Goal: Check status: Check status

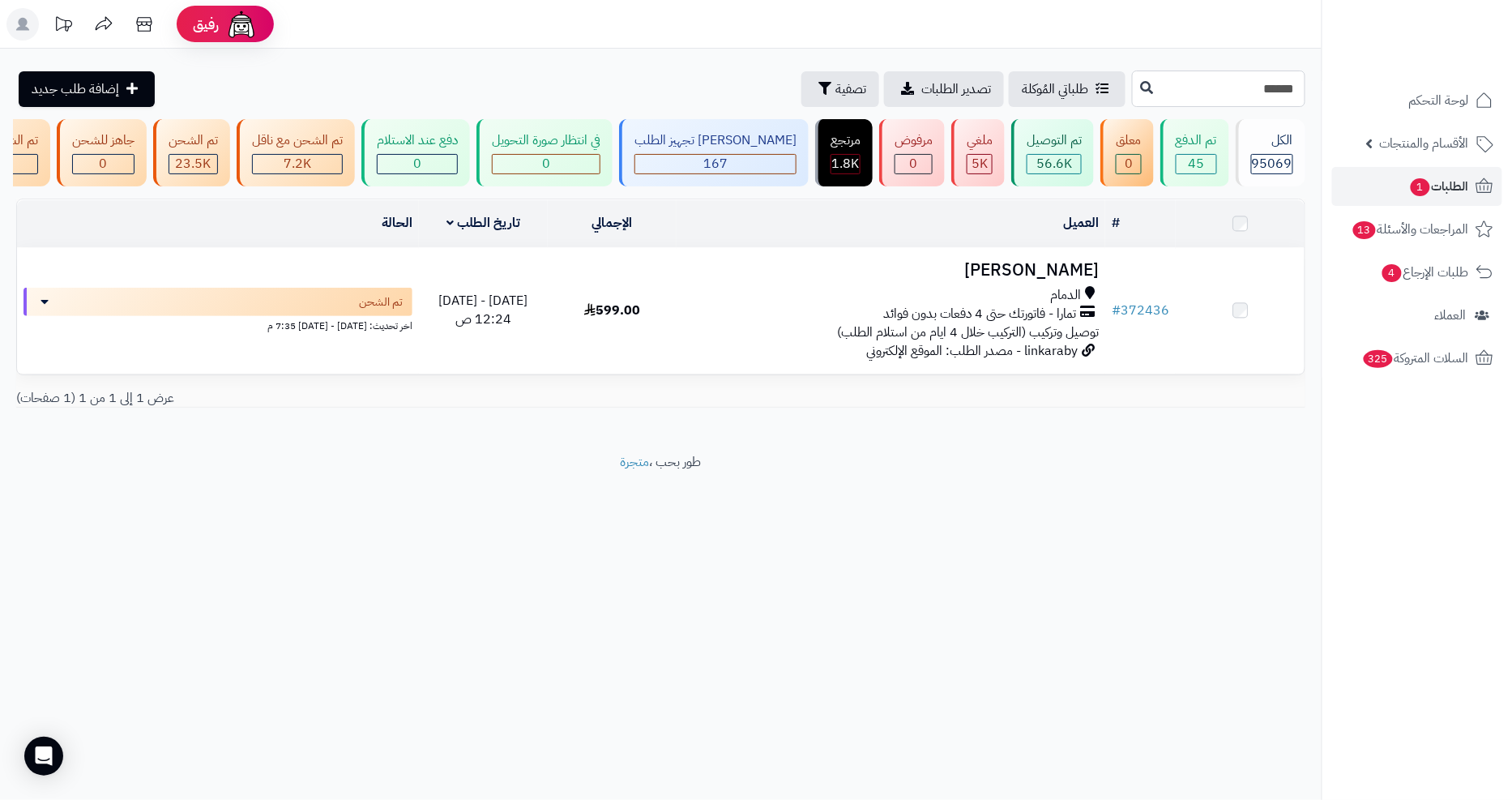
click at [1247, 85] on input "******" at bounding box center [1218, 88] width 174 height 36
paste input "text"
type input "******"
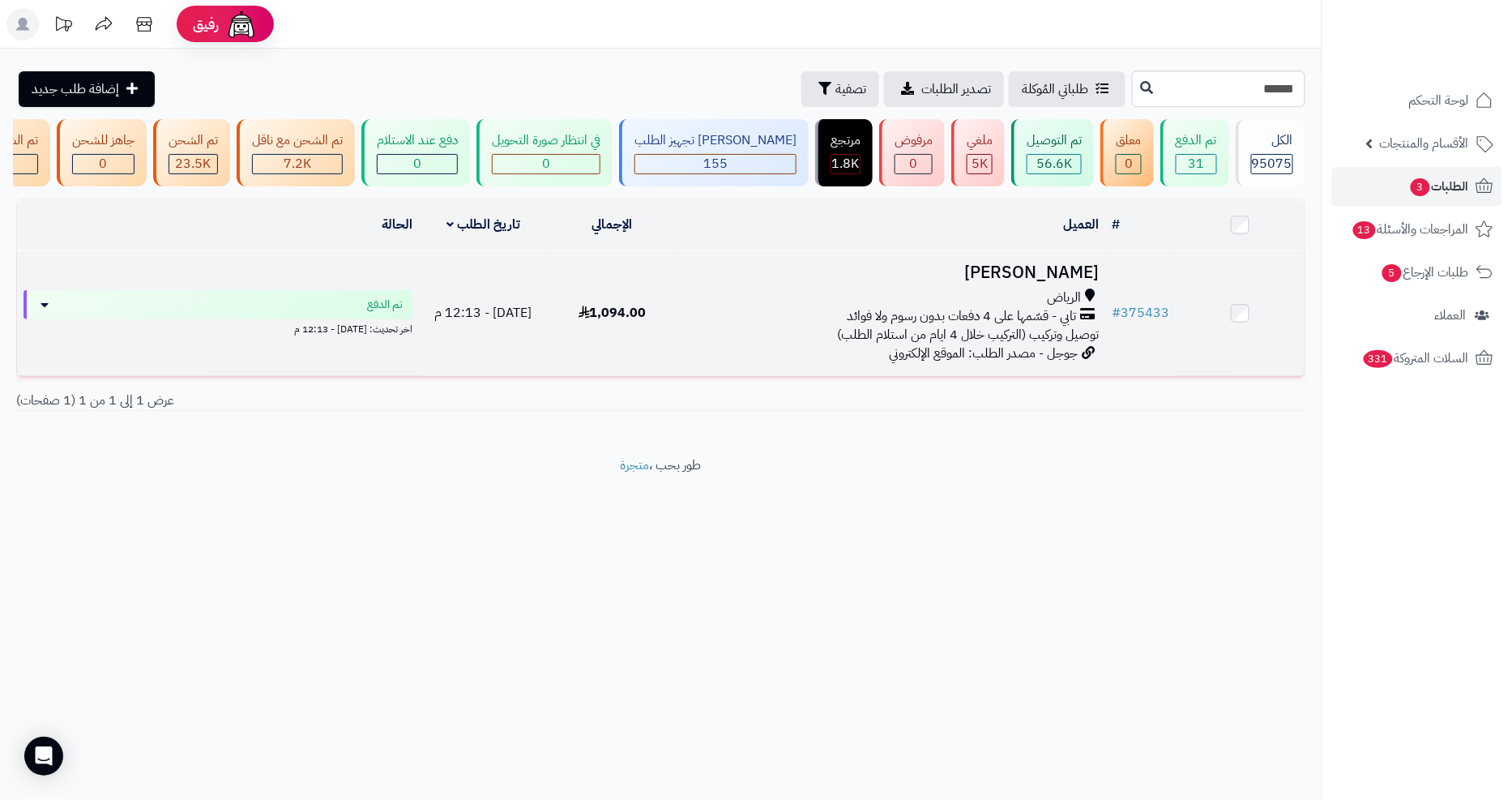
click at [1047, 279] on h3 "[PERSON_NAME]" at bounding box center [891, 272] width 416 height 19
